Goal: Find contact information: Find contact information

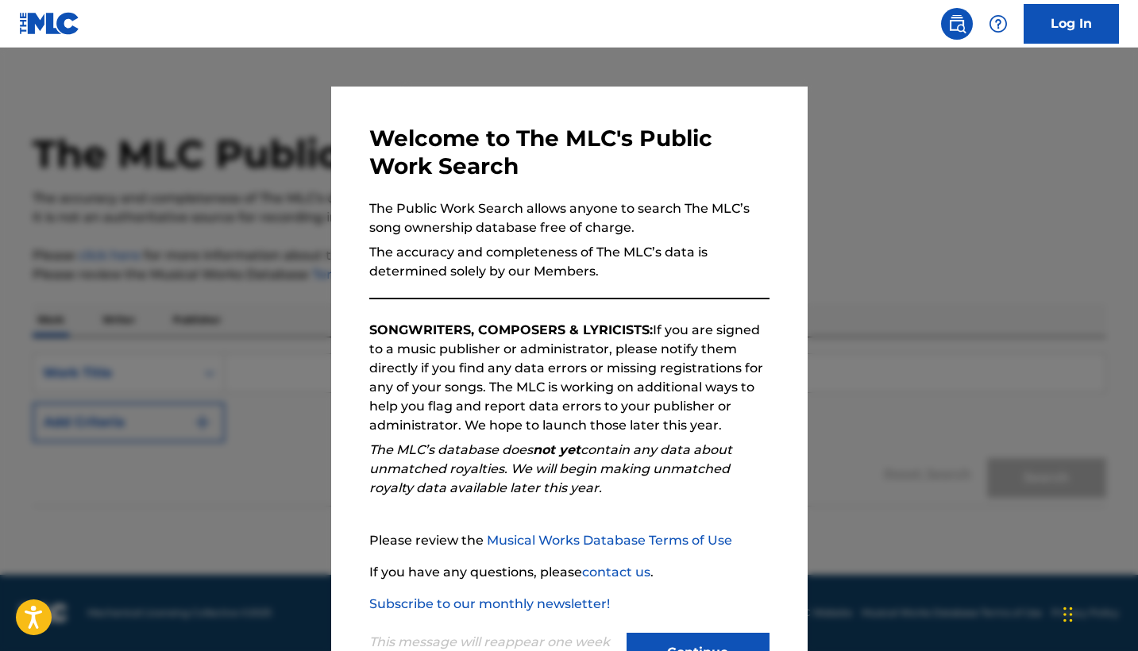
click at [674, 633] on button "Continue" at bounding box center [697, 653] width 143 height 40
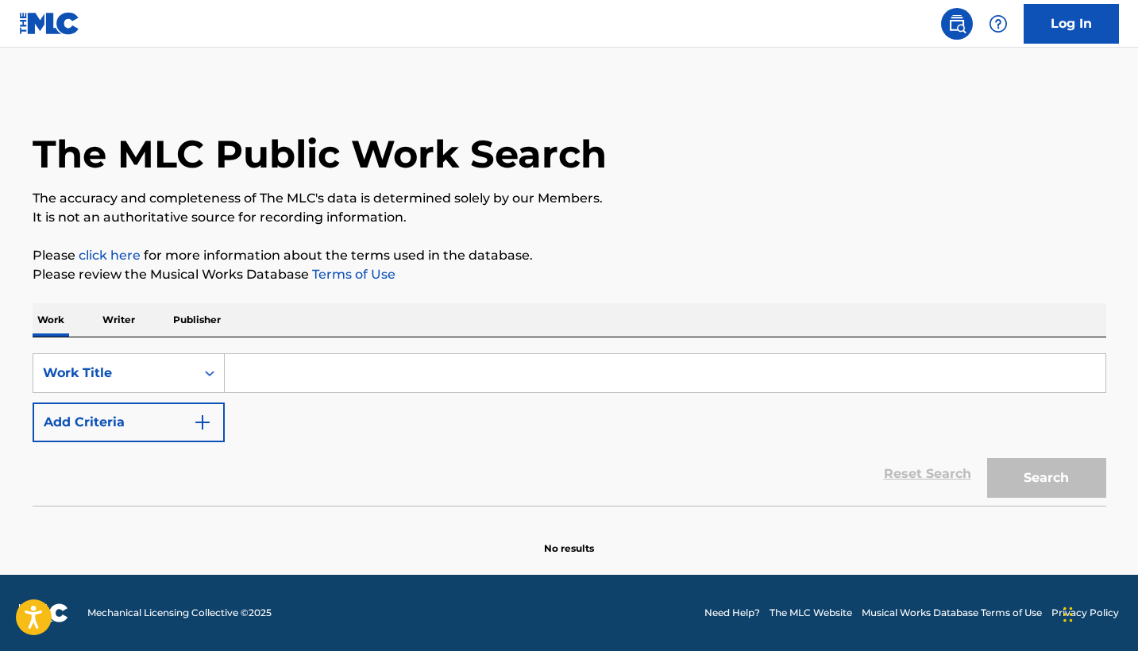
click at [285, 374] on input "Search Form" at bounding box center [665, 373] width 880 height 38
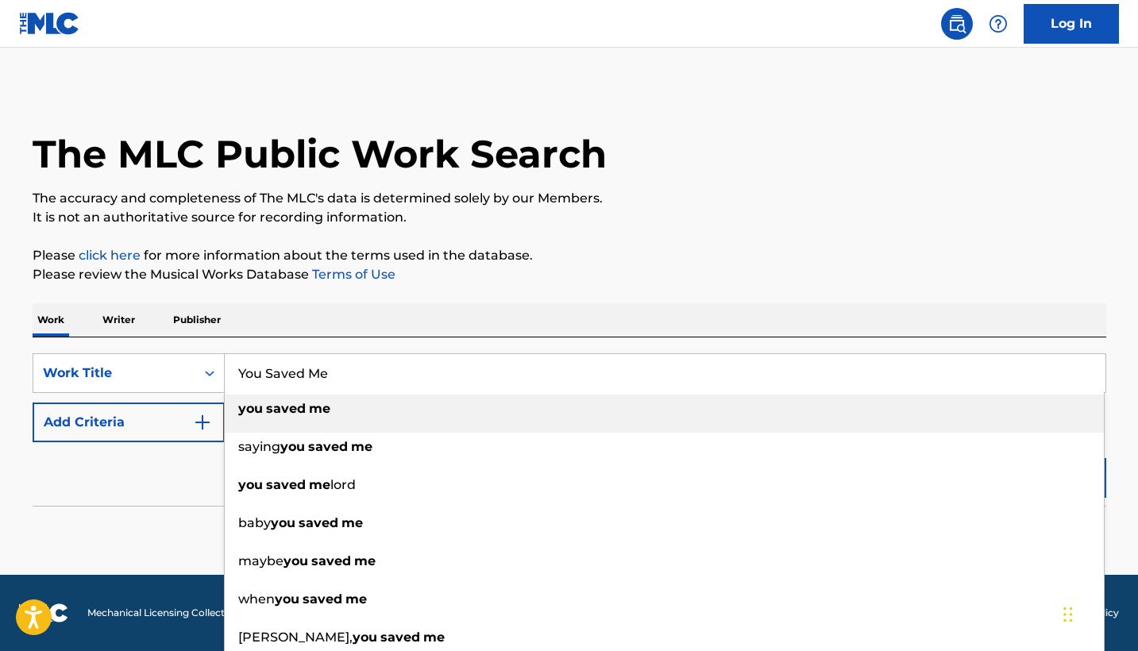
type input "You Saved Me"
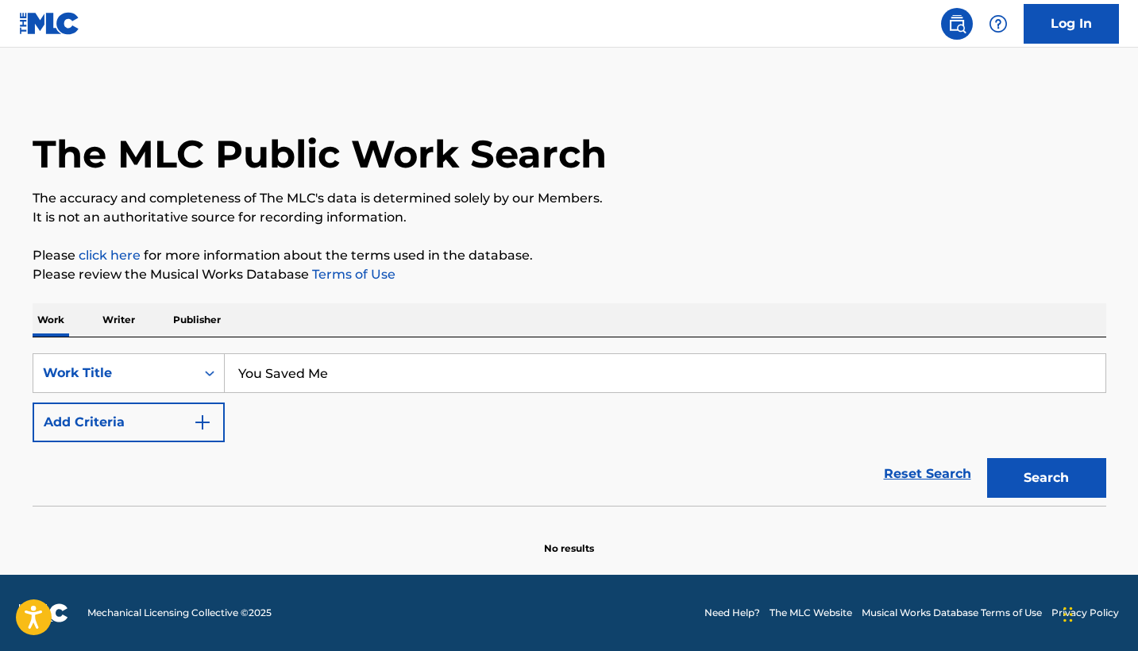
click at [23, 499] on div "The MLC Public Work Search The accuracy and completeness of The MLC's data is d…" at bounding box center [568, 321] width 1111 height 468
click at [163, 413] on button "Add Criteria" at bounding box center [129, 423] width 192 height 40
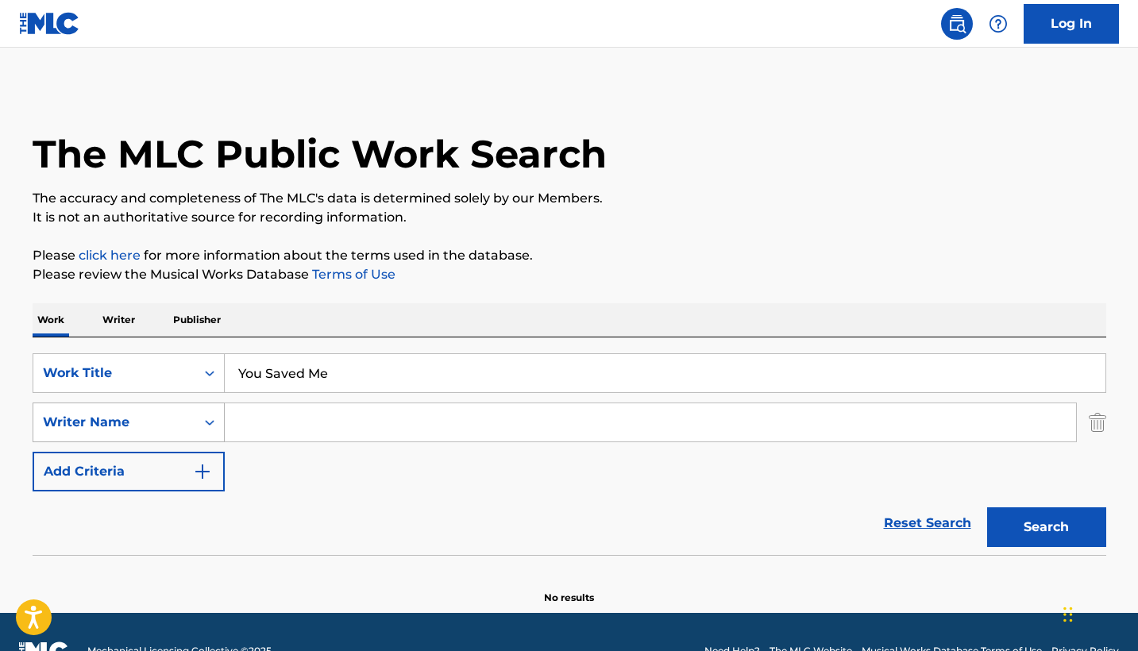
click at [166, 427] on div "Writer Name" at bounding box center [114, 422] width 143 height 19
click at [291, 411] on input "Search Form" at bounding box center [650, 422] width 851 height 38
type input "[PERSON_NAME] [PERSON_NAME]"
click at [1046, 527] on button "Search" at bounding box center [1046, 527] width 119 height 40
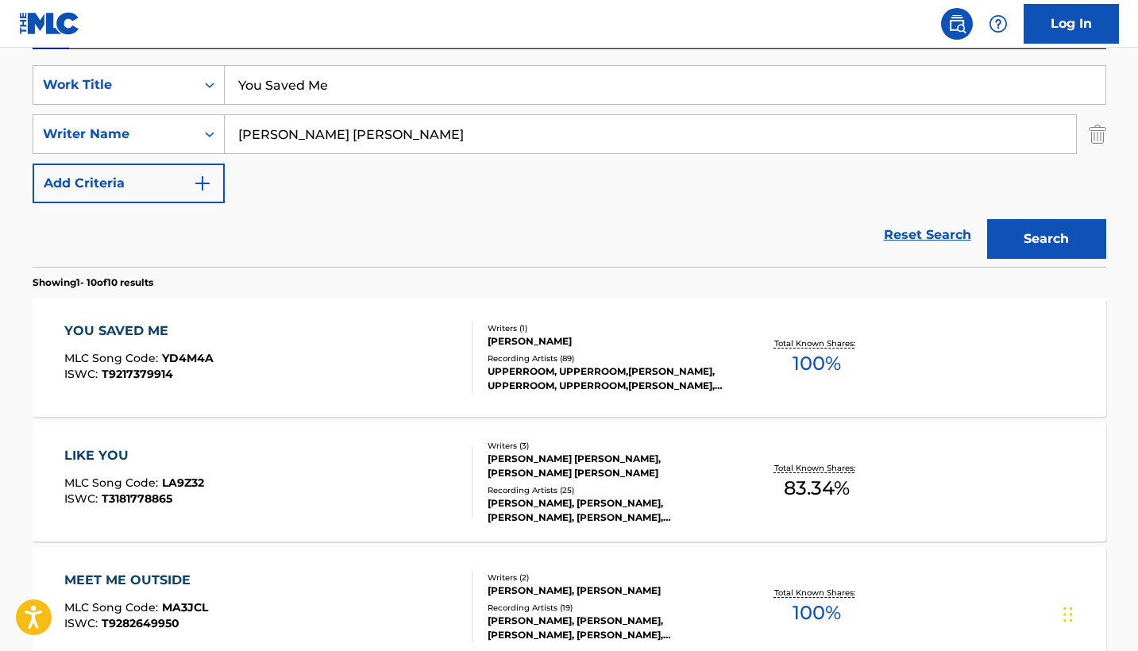
scroll to position [288, 0]
click at [206, 332] on div "YOU SAVED ME" at bounding box center [138, 331] width 149 height 19
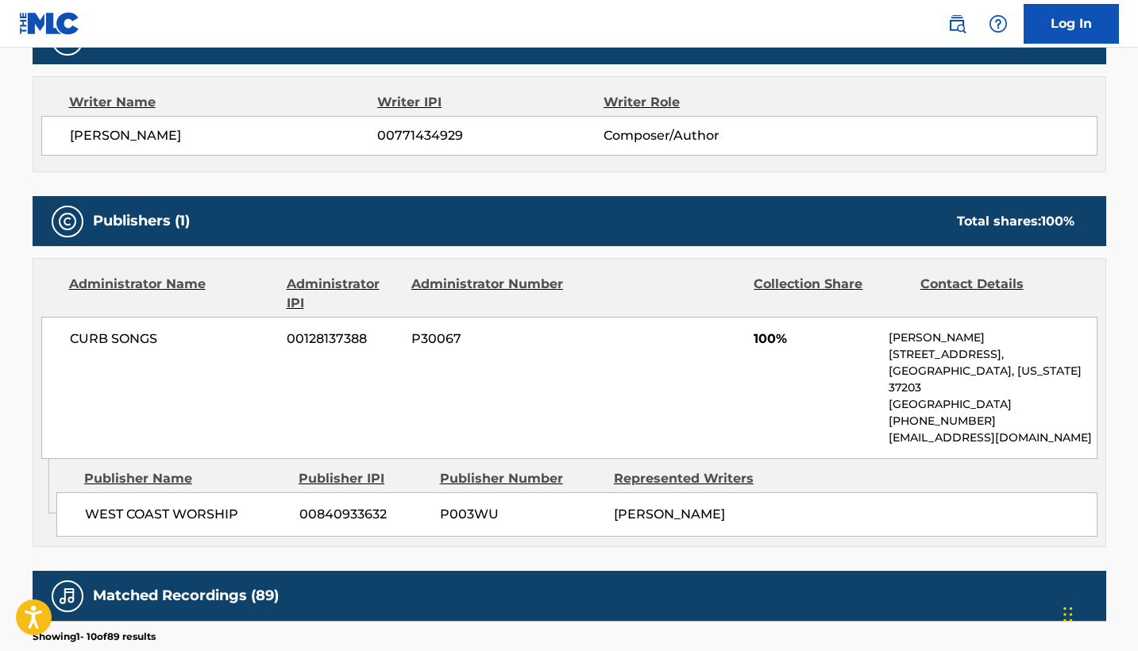
scroll to position [541, 0]
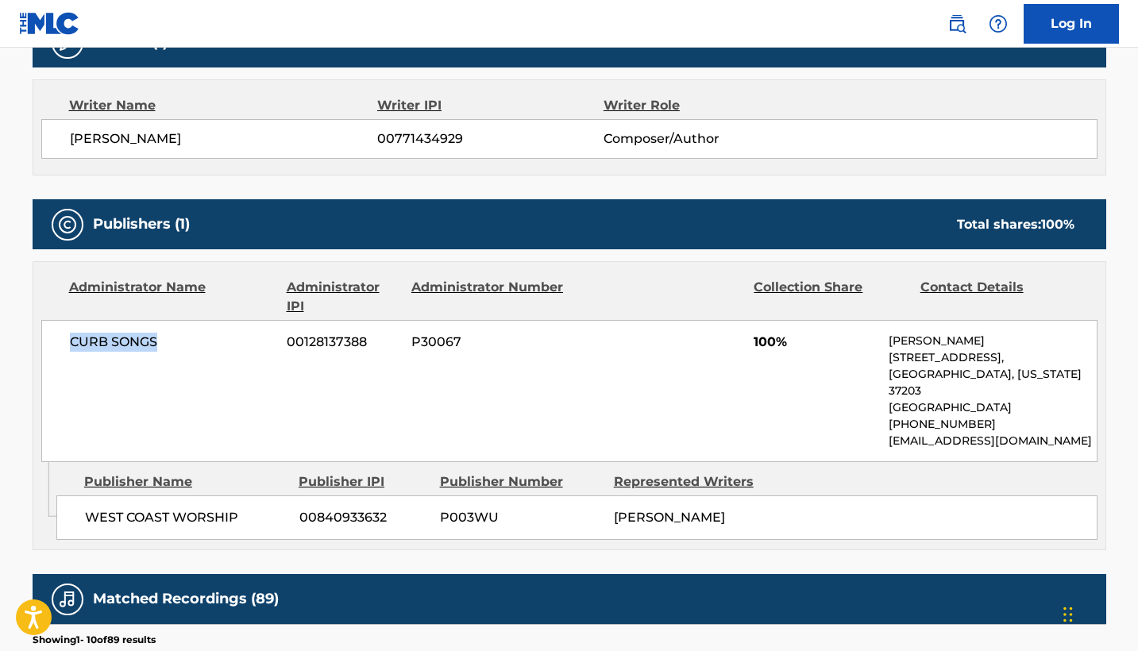
drag, startPoint x: 44, startPoint y: 334, endPoint x: 178, endPoint y: 334, distance: 134.2
click at [179, 334] on div "CURB SONGS 00128137388 P30067 100% [PERSON_NAME] [STREET_ADDRESS][US_STATE] [PH…" at bounding box center [569, 391] width 1056 height 142
click at [287, 399] on div "CURB SONGS 00128137388 P30067 100% [PERSON_NAME] [STREET_ADDRESS][US_STATE] [PH…" at bounding box center [569, 391] width 1056 height 142
drag, startPoint x: 874, startPoint y: 440, endPoint x: 1015, endPoint y: 429, distance: 141.8
click at [1015, 429] on div "CURB SONGS 00128137388 P30067 100% [PERSON_NAME] [STREET_ADDRESS][US_STATE] [PH…" at bounding box center [569, 391] width 1056 height 142
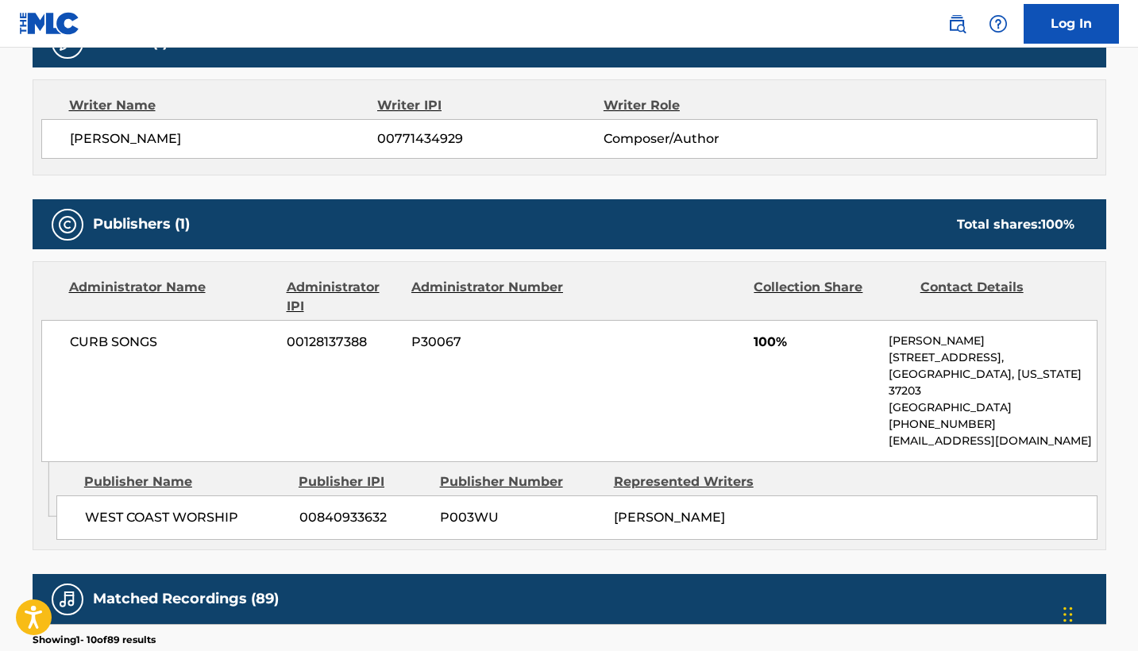
click at [1029, 433] on p "[EMAIL_ADDRESS][DOMAIN_NAME]" at bounding box center [991, 441] width 207 height 17
drag, startPoint x: 1020, startPoint y: 425, endPoint x: 866, endPoint y: 424, distance: 154.0
click at [865, 424] on div "CURB SONGS 00128137388 P30067 100% [PERSON_NAME] [STREET_ADDRESS][US_STATE] [PH…" at bounding box center [569, 391] width 1056 height 142
click at [859, 441] on div "CURB SONGS 00128137388 P30067 100% [PERSON_NAME] [STREET_ADDRESS][US_STATE] [PH…" at bounding box center [569, 391] width 1056 height 142
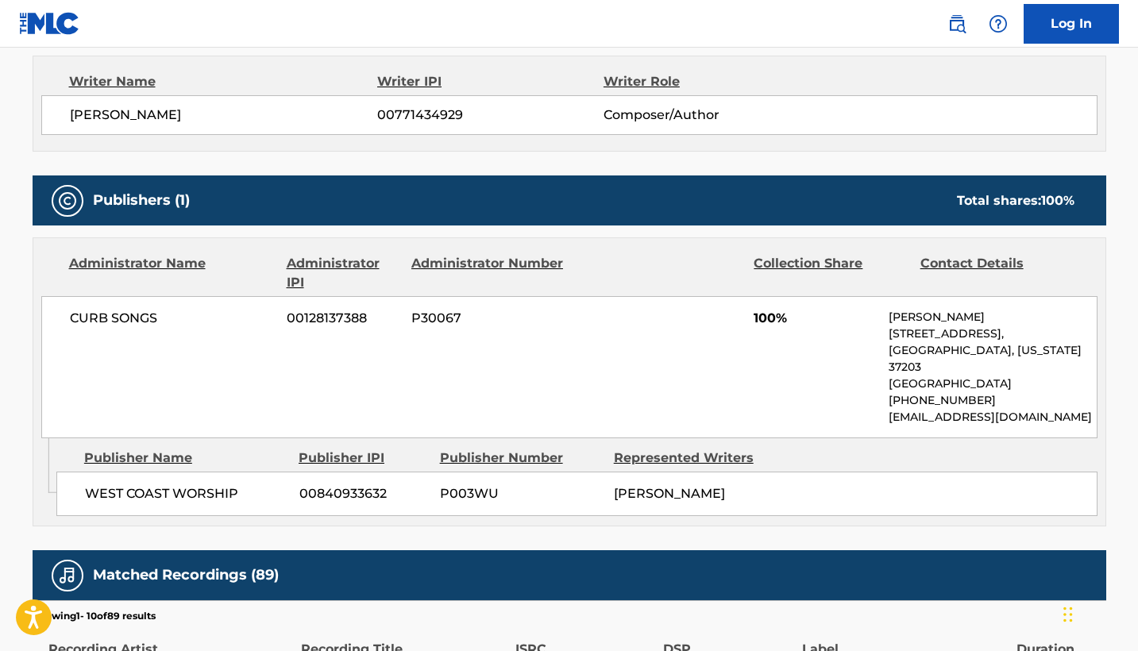
scroll to position [561, 0]
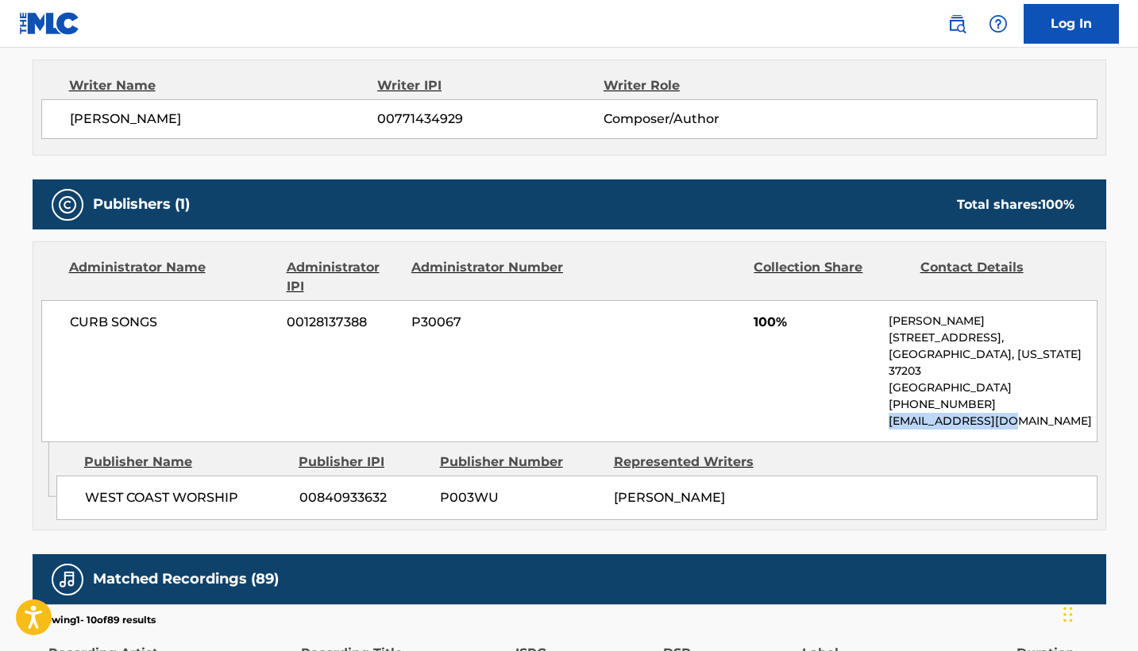
drag, startPoint x: 885, startPoint y: 408, endPoint x: 1026, endPoint y: 415, distance: 140.7
click at [1026, 415] on div "CURB SONGS 00128137388 P30067 100% [PERSON_NAME] [STREET_ADDRESS][US_STATE] [PH…" at bounding box center [569, 371] width 1056 height 142
click at [1028, 413] on p "[EMAIL_ADDRESS][DOMAIN_NAME]" at bounding box center [991, 421] width 207 height 17
drag, startPoint x: 857, startPoint y: 400, endPoint x: 1055, endPoint y: 400, distance: 197.7
click at [1057, 400] on div "CURB SONGS 00128137388 P30067 100% [PERSON_NAME] [STREET_ADDRESS][US_STATE] [PH…" at bounding box center [569, 371] width 1056 height 142
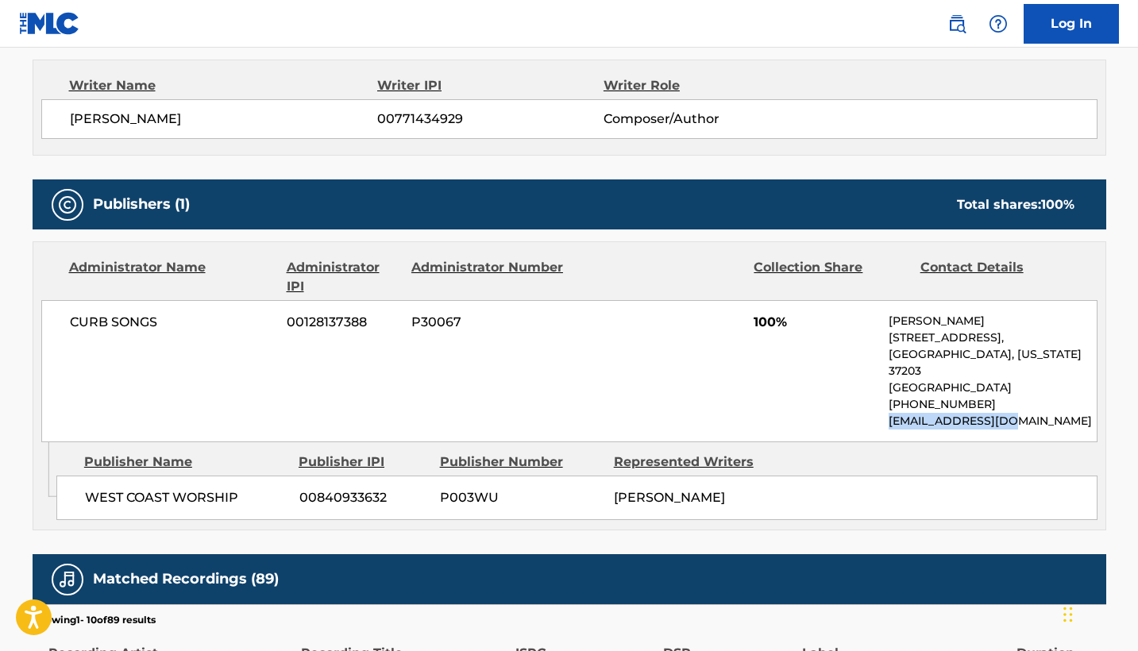
copy p "[EMAIL_ADDRESS][DOMAIN_NAME]"
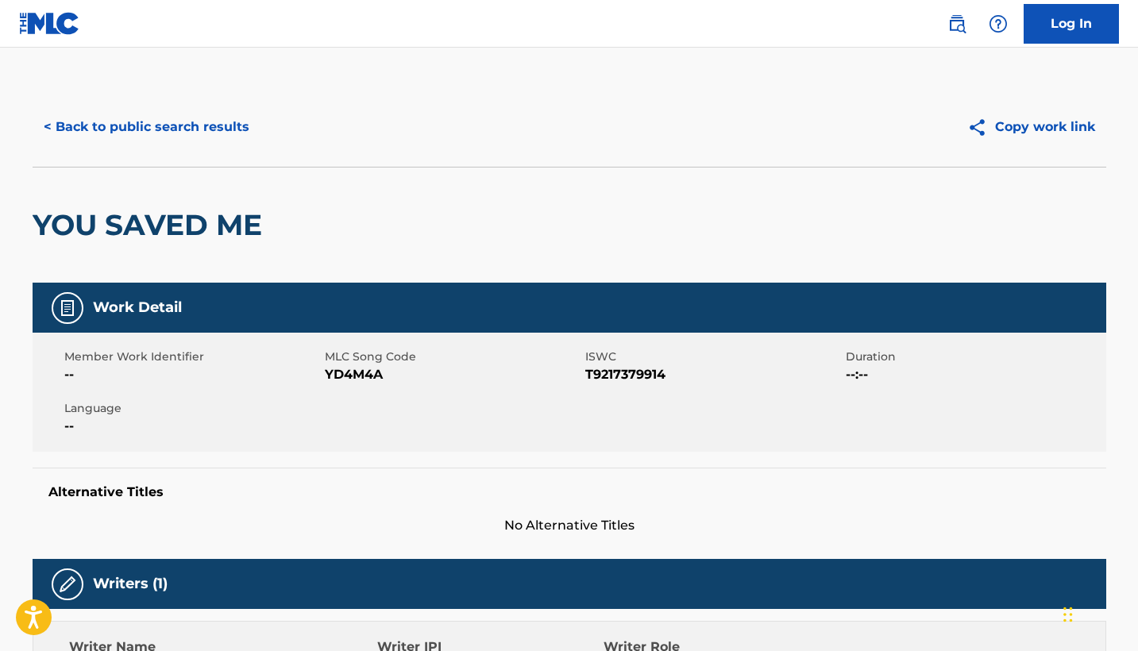
scroll to position [0, 0]
click at [131, 117] on button "< Back to public search results" at bounding box center [147, 127] width 228 height 40
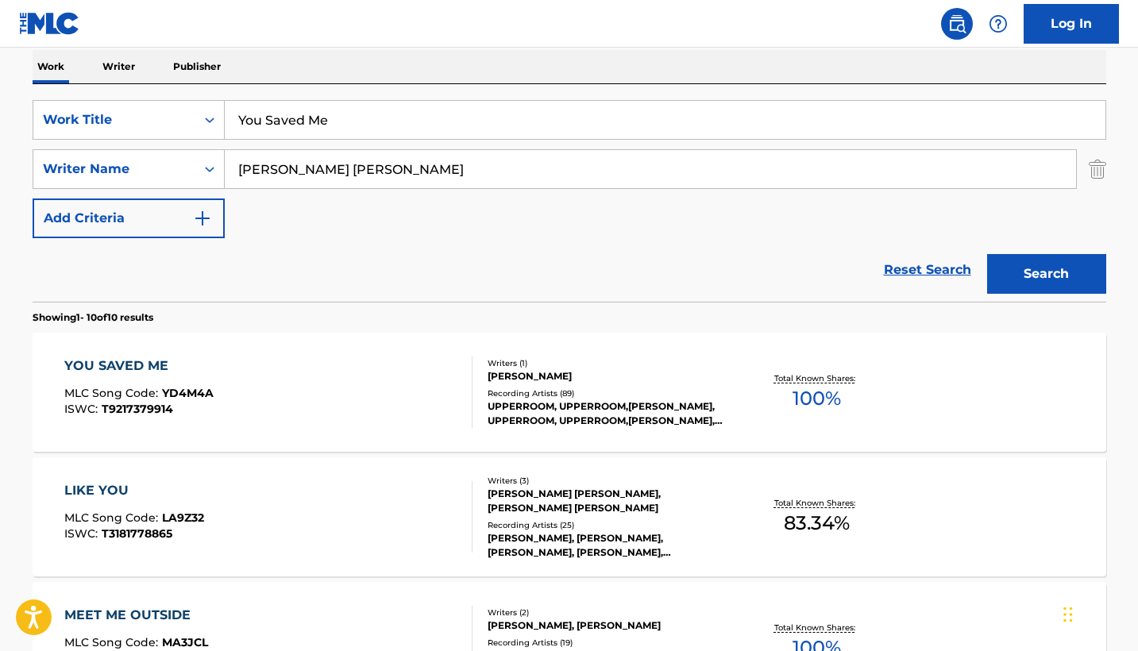
scroll to position [229, 0]
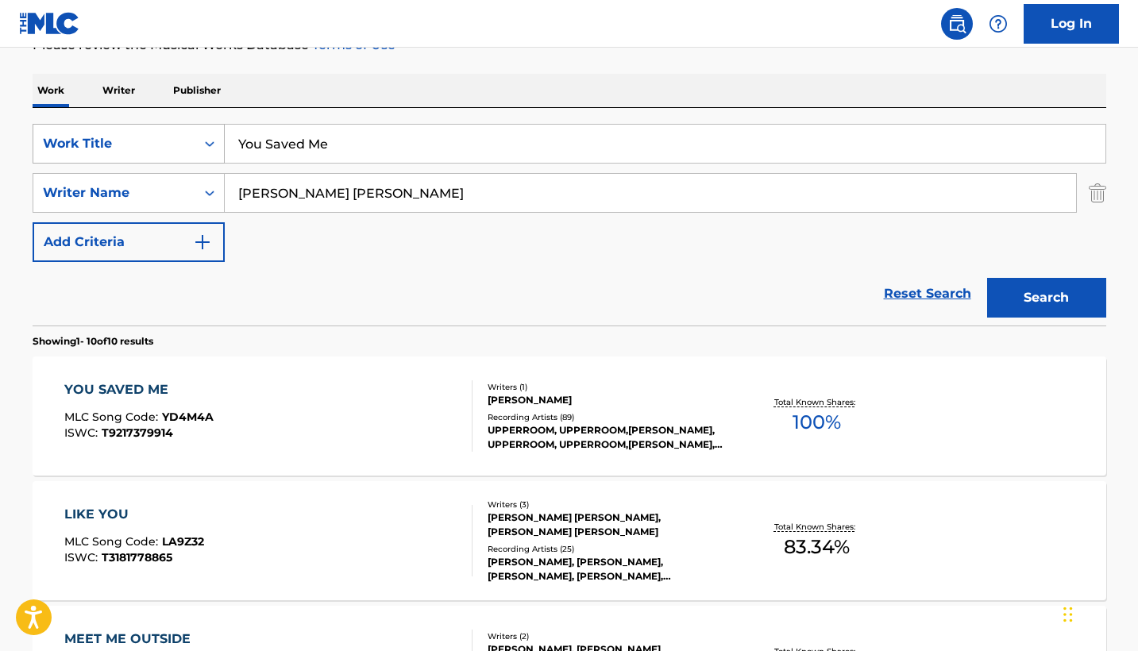
drag, startPoint x: 378, startPoint y: 146, endPoint x: 202, endPoint y: 146, distance: 175.5
click at [202, 146] on div "SearchWithCriteria2a9680bb-1f53-4241-85f5-2dba5be7727b Work Title You Saved Me" at bounding box center [569, 144] width 1073 height 40
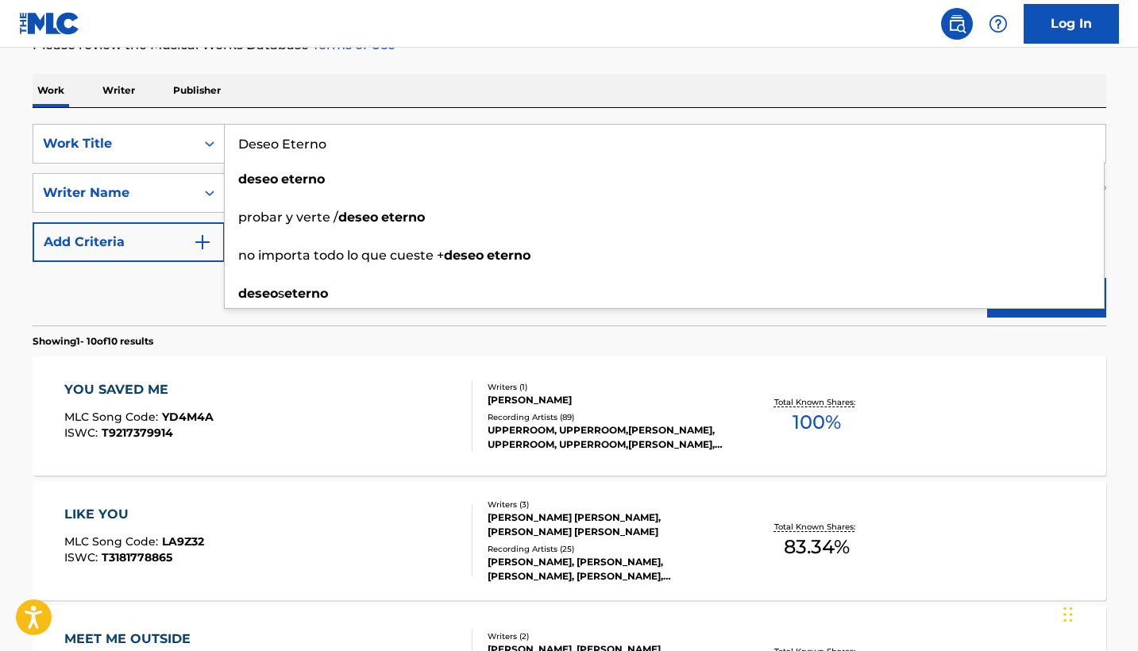
type input "Deseo Eterno"
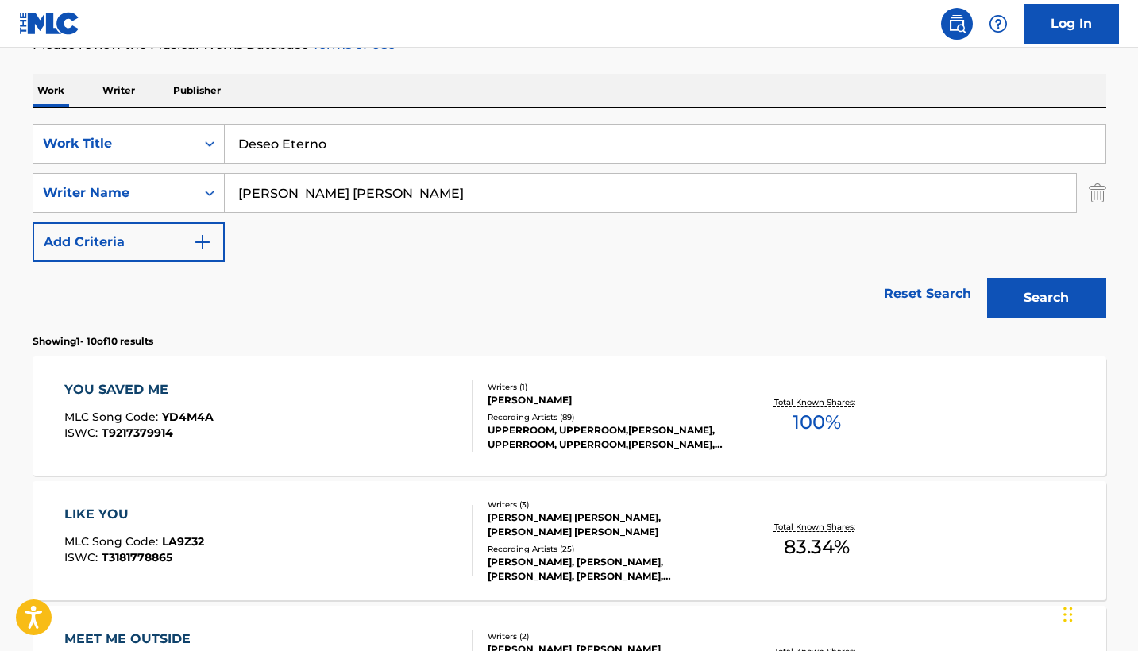
click at [141, 333] on section "Showing 1 - 10 of 10 results" at bounding box center [569, 336] width 1073 height 23
drag, startPoint x: 372, startPoint y: 201, endPoint x: 198, endPoint y: 195, distance: 173.2
click at [198, 195] on div "SearchWithCriteria52f3840d-2ea6-4ce1-a60b-d3a78fe665dd Writer Name [PERSON_NAME…" at bounding box center [569, 193] width 1073 height 40
type input "[PERSON_NAME]"
click at [1046, 298] on button "Search" at bounding box center [1046, 298] width 119 height 40
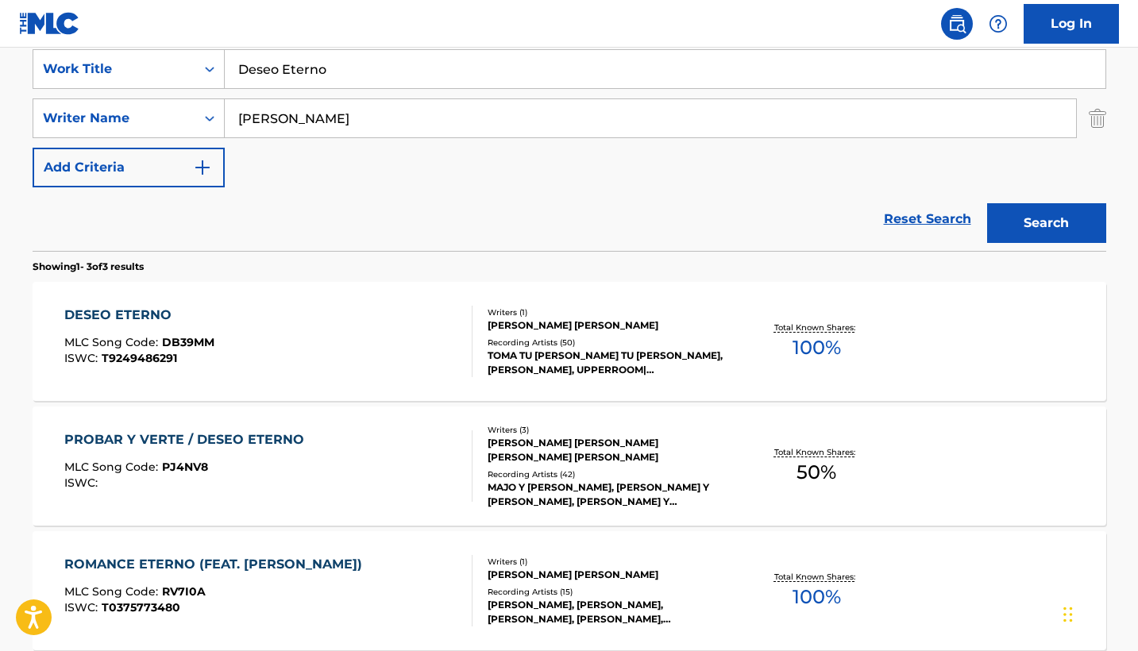
scroll to position [309, 0]
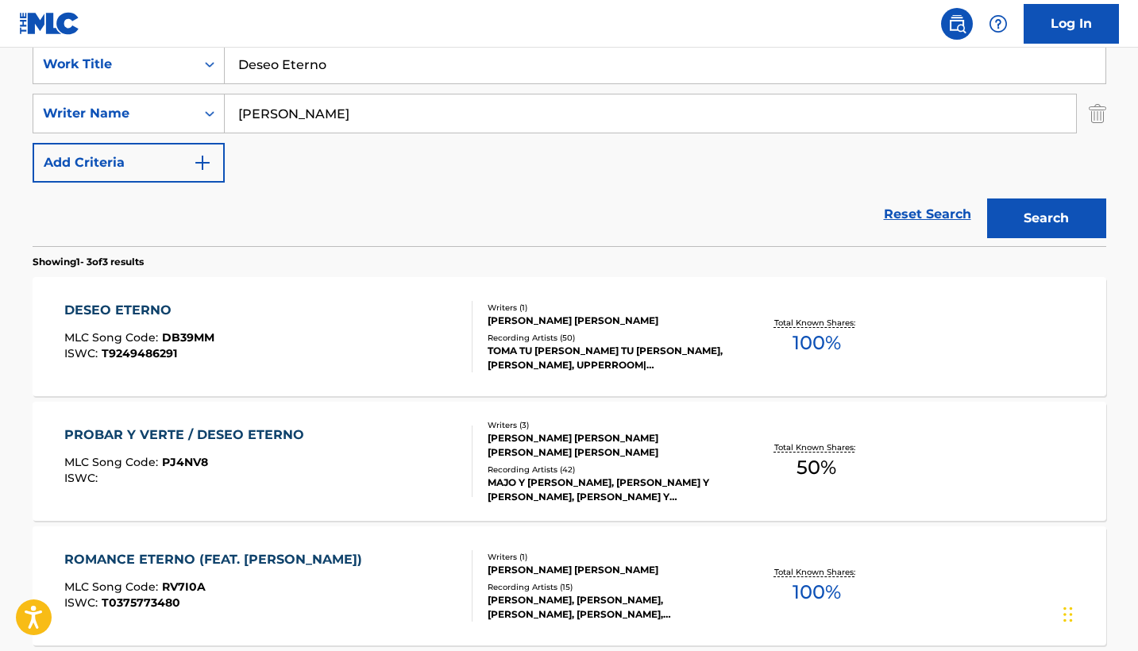
click at [277, 343] on div "DESEO ETERNO MLC Song Code : DB39MM ISWC : T9249486291" at bounding box center [268, 336] width 408 height 71
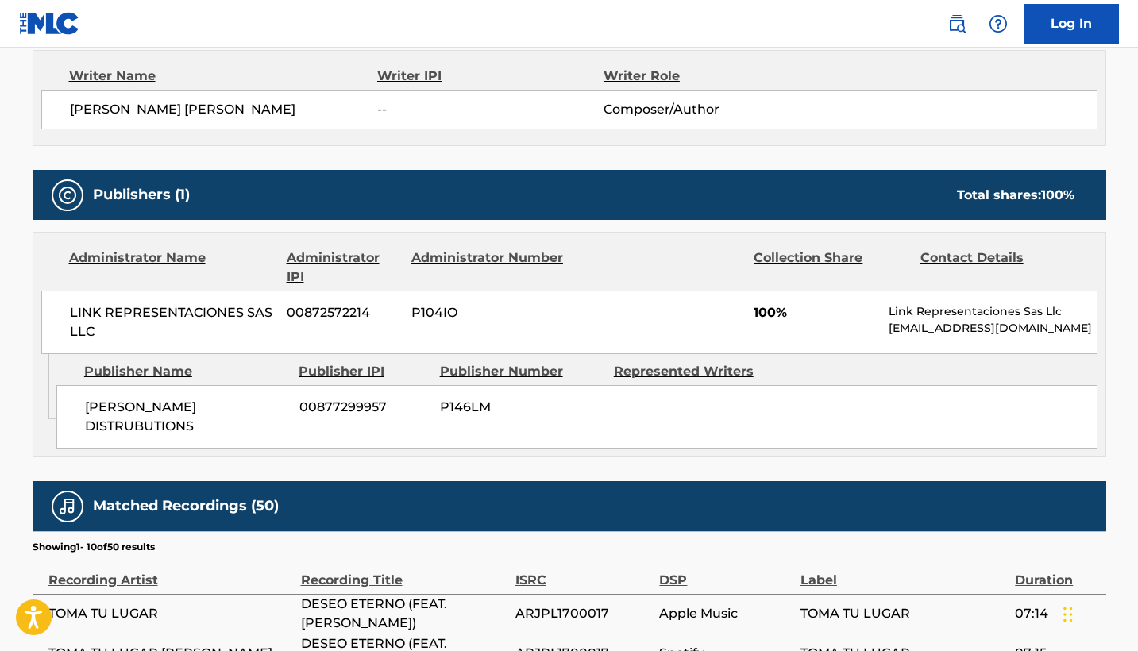
scroll to position [569, 0]
